Goal: Book appointment/travel/reservation

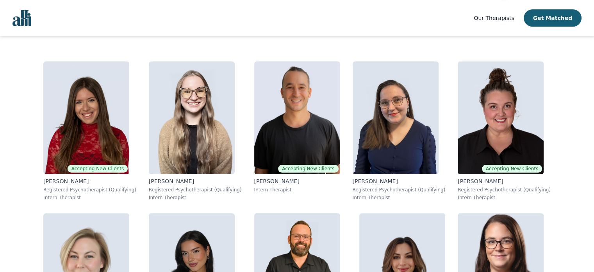
scroll to position [78, 0]
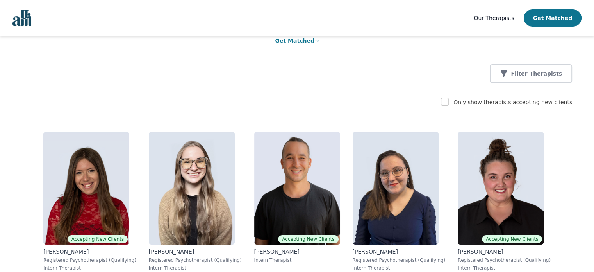
click at [560, 17] on button "Get Matched" at bounding box center [553, 17] width 58 height 17
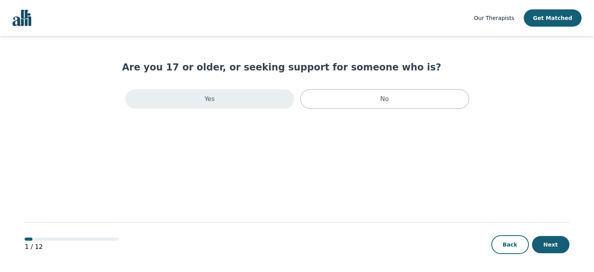
click at [262, 93] on div "Yes" at bounding box center [209, 99] width 169 height 20
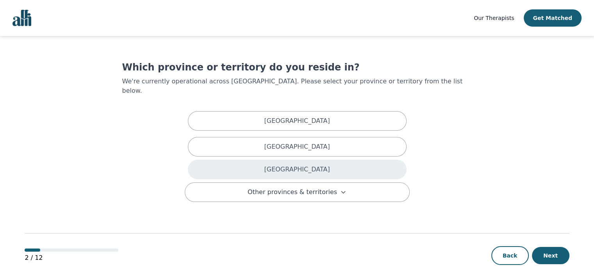
click at [308, 165] on div "[GEOGRAPHIC_DATA]" at bounding box center [297, 169] width 219 height 20
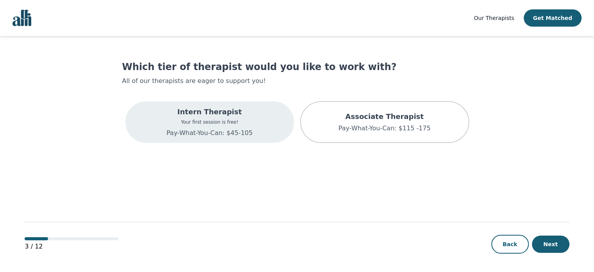
scroll to position [1, 0]
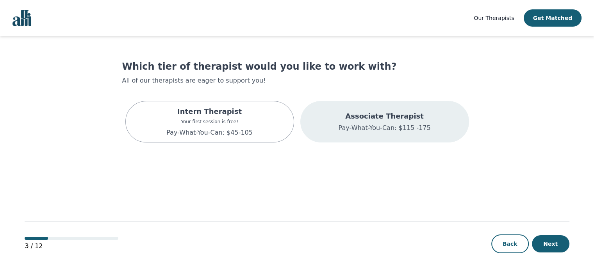
click at [385, 114] on p "Associate Therapist" at bounding box center [384, 116] width 92 height 11
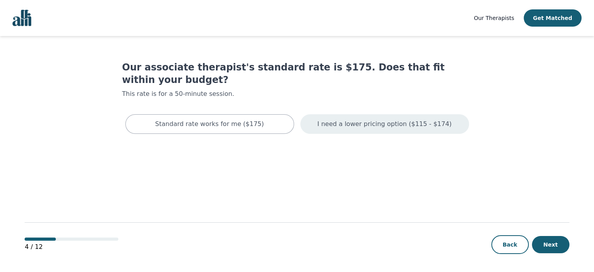
click at [399, 116] on div "I need a lower pricing option ($115 - $174)" at bounding box center [385, 124] width 169 height 20
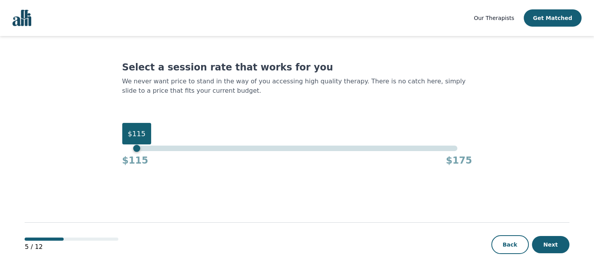
drag, startPoint x: 457, startPoint y: 149, endPoint x: 66, endPoint y: 151, distance: 391.6
click at [66, 151] on main "Select a session rate that works for you We never want price to stand in the wa…" at bounding box center [297, 154] width 545 height 236
click at [550, 243] on button "Next" at bounding box center [551, 244] width 38 height 17
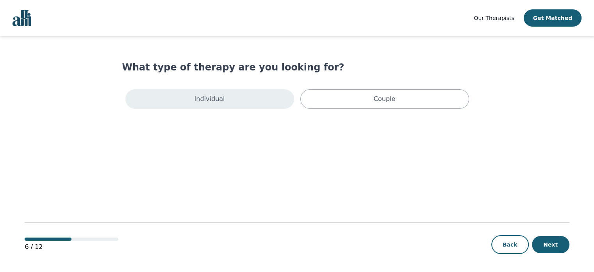
click at [256, 98] on div "Individual" at bounding box center [209, 99] width 169 height 20
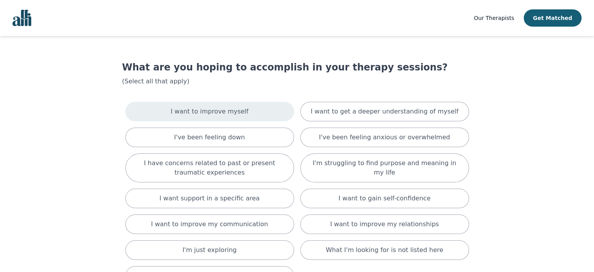
click at [260, 116] on div "I want to improve myself" at bounding box center [209, 112] width 169 height 20
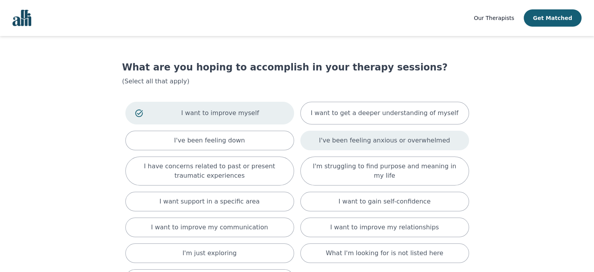
click at [381, 145] on div "I've been feeling anxious or overwhelmed" at bounding box center [385, 141] width 169 height 20
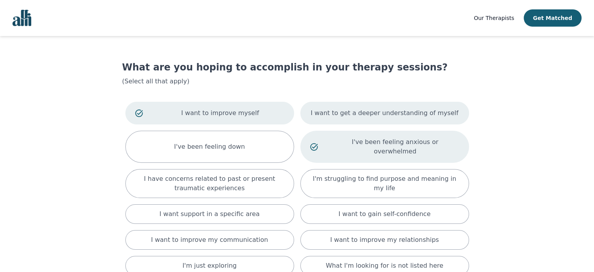
click at [355, 120] on div "I want to get a deeper understanding of myself" at bounding box center [385, 113] width 169 height 23
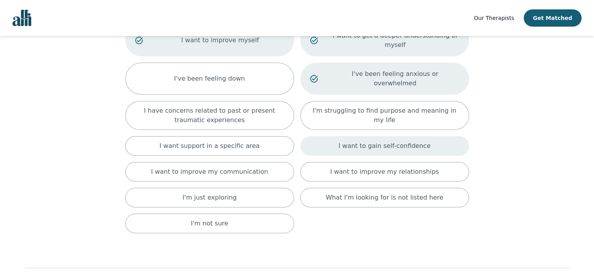
scroll to position [78, 0]
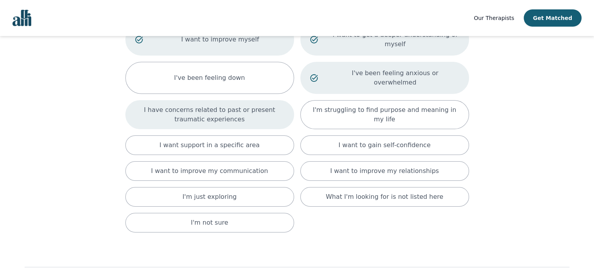
click at [282, 105] on p "I have concerns related to past or present traumatic experiences" at bounding box center [209, 114] width 149 height 19
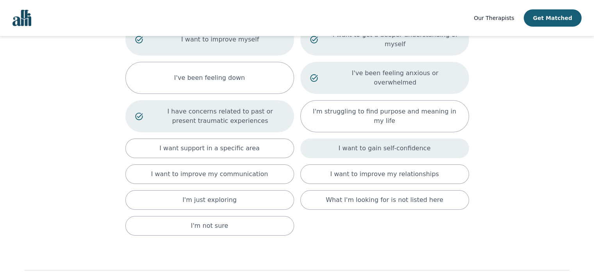
click at [412, 138] on div "I want to gain self-confidence" at bounding box center [385, 148] width 169 height 20
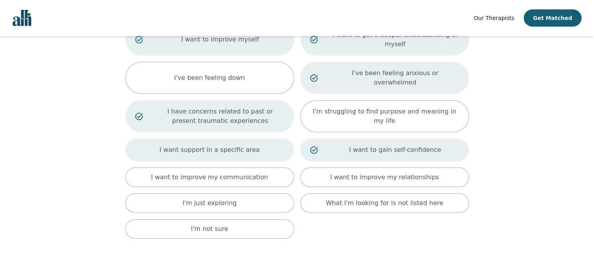
click at [210, 145] on p "I want support in a specific area" at bounding box center [209, 149] width 100 height 9
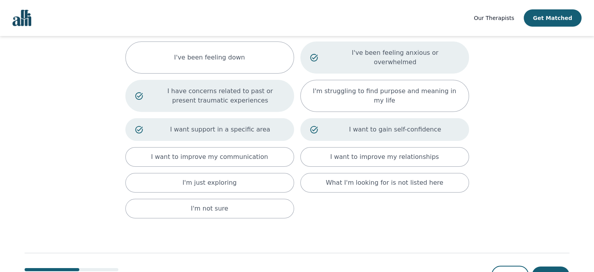
scroll to position [109, 0]
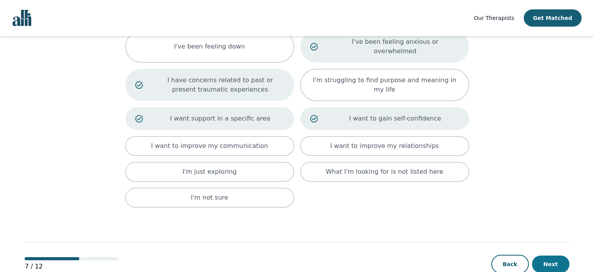
click at [550, 255] on button "Next" at bounding box center [551, 263] width 38 height 17
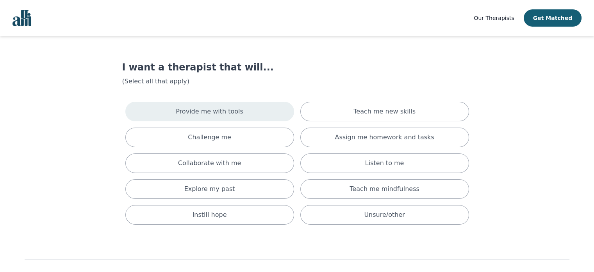
click at [252, 112] on div "Provide me with tools" at bounding box center [209, 112] width 169 height 20
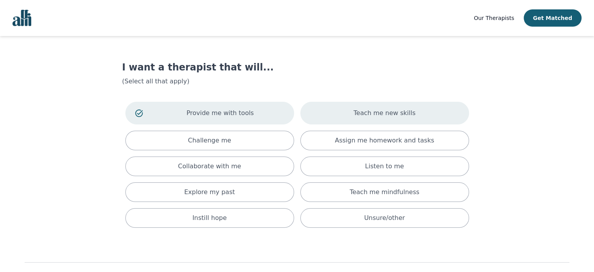
click at [351, 109] on div "Teach me new skills" at bounding box center [385, 113] width 169 height 23
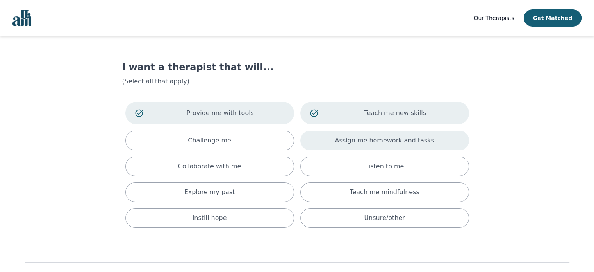
click at [367, 149] on div "Assign me homework and tasks" at bounding box center [385, 141] width 169 height 20
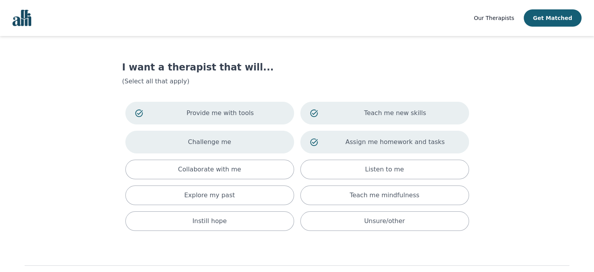
click at [188, 140] on div "Challenge me" at bounding box center [209, 142] width 169 height 23
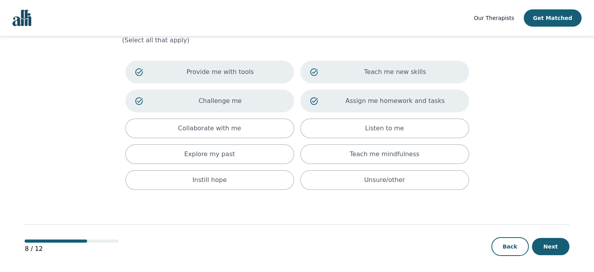
scroll to position [42, 0]
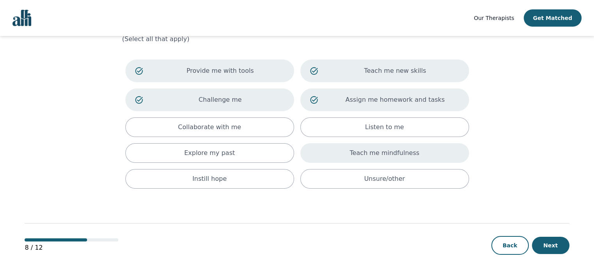
click at [332, 154] on div "Teach me mindfulness" at bounding box center [385, 153] width 169 height 20
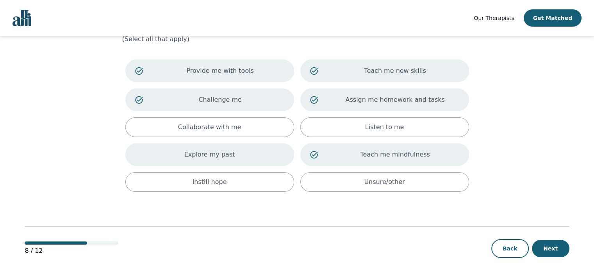
click at [258, 148] on div "Explore my past" at bounding box center [209, 154] width 169 height 23
click at [557, 247] on button "Next" at bounding box center [551, 248] width 38 height 17
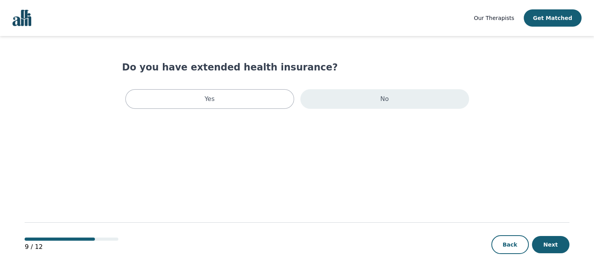
click at [371, 98] on div "No" at bounding box center [385, 99] width 169 height 20
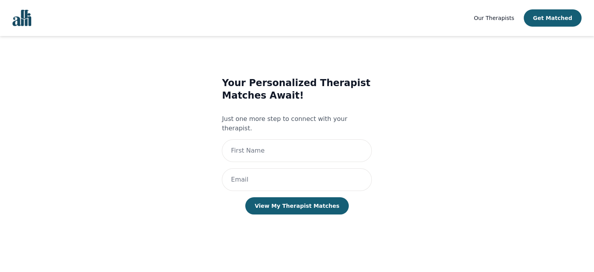
scroll to position [1, 0]
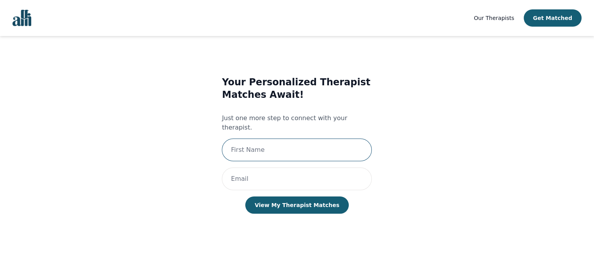
click at [273, 139] on input "text" at bounding box center [297, 149] width 150 height 23
